Goal: Book appointment/travel/reservation

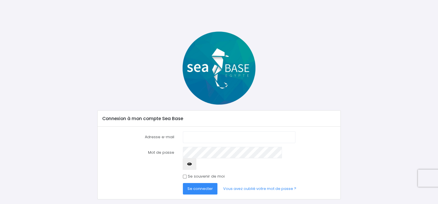
type input "[EMAIL_ADDRESS][DOMAIN_NAME]"
click at [208, 186] on span "Se connecter" at bounding box center [199, 188] width 25 height 5
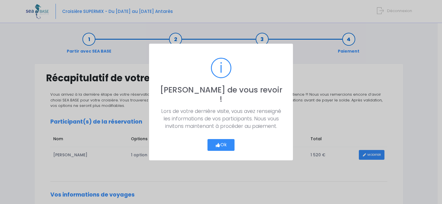
click at [226, 140] on button "Ok" at bounding box center [220, 145] width 27 height 12
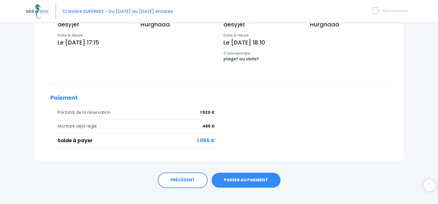
scroll to position [215, 0]
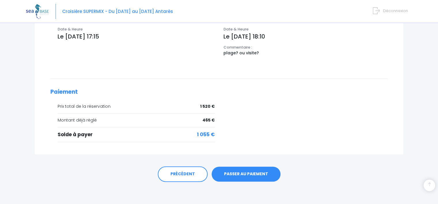
click at [261, 172] on link "PASSER AU PAIEMENT" at bounding box center [245, 174] width 69 height 15
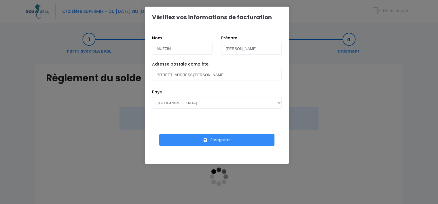
click at [247, 137] on button "Enregistrer" at bounding box center [216, 140] width 115 height 12
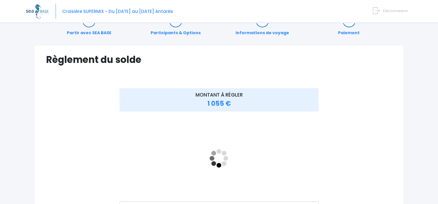
scroll to position [29, 0]
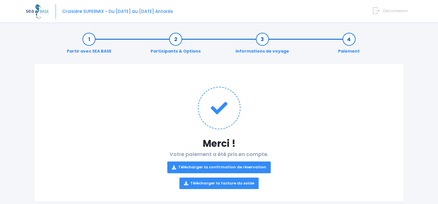
click at [236, 165] on link "Télécharger la confirmation de réservation" at bounding box center [218, 168] width 103 height 12
click at [246, 183] on link "Télécharger la facture du solde" at bounding box center [218, 184] width 79 height 12
click at [237, 12] on div "Croisière SUPERMIX - Du [DATE] au [DATE] Antarès Déconnexion" at bounding box center [214, 11] width 377 height 23
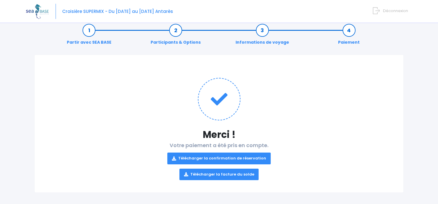
scroll to position [12, 0]
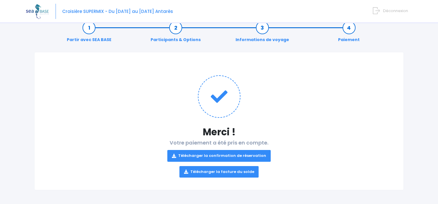
click at [41, 9] on img at bounding box center [37, 11] width 23 height 15
click at [94, 53] on div "Merci ! Votre paiement a été pris en compte. Télécharger la confirmation de rés…" at bounding box center [218, 121] width 369 height 138
